Goal: Check status: Check status

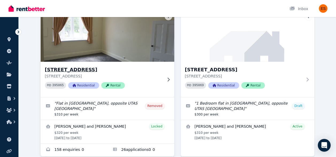
scroll to position [47, 0]
click at [140, 80] on div "[STREET_ADDRESS] PID 395065 Residential Rental" at bounding box center [103, 79] width 117 height 27
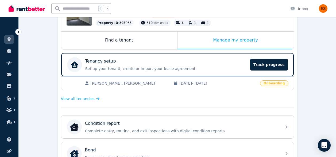
scroll to position [84, 0]
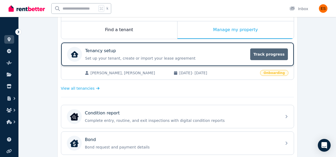
click at [266, 55] on span "Track progress" at bounding box center [268, 55] width 37 height 12
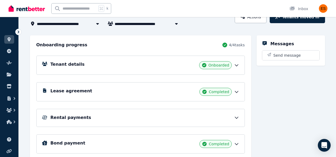
scroll to position [63, 0]
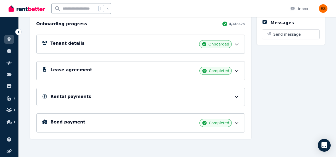
click at [237, 45] on icon at bounding box center [236, 44] width 5 height 5
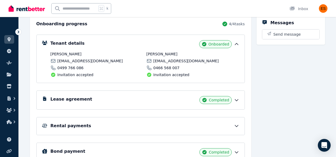
scroll to position [0, 0]
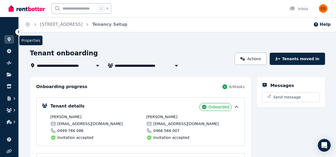
click at [10, 41] on icon at bounding box center [8, 39] width 5 height 4
